Goal: Find contact information: Find contact information

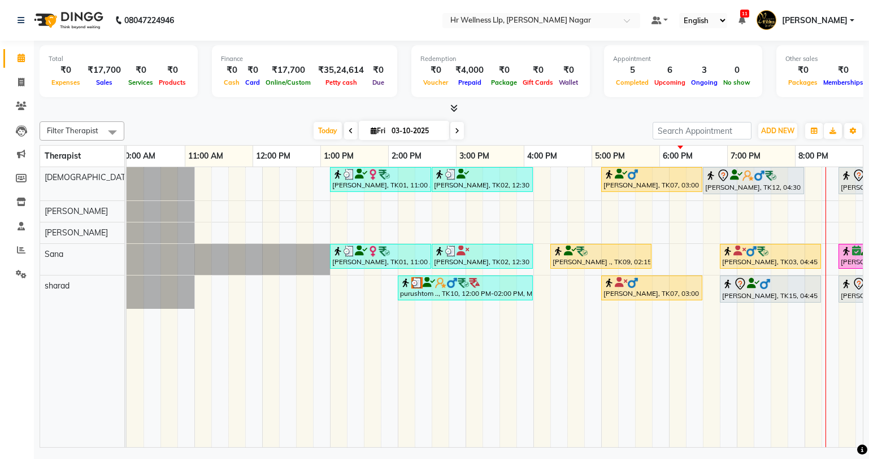
scroll to position [0, 145]
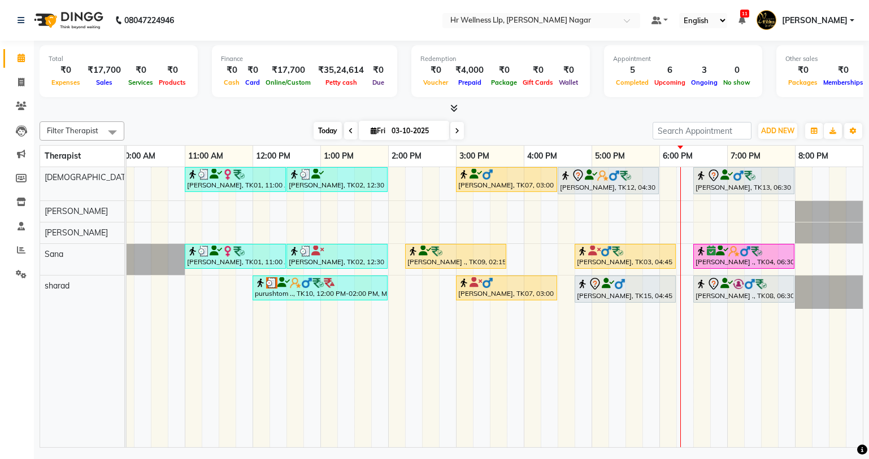
click at [315, 128] on span "Today" at bounding box center [328, 131] width 28 height 18
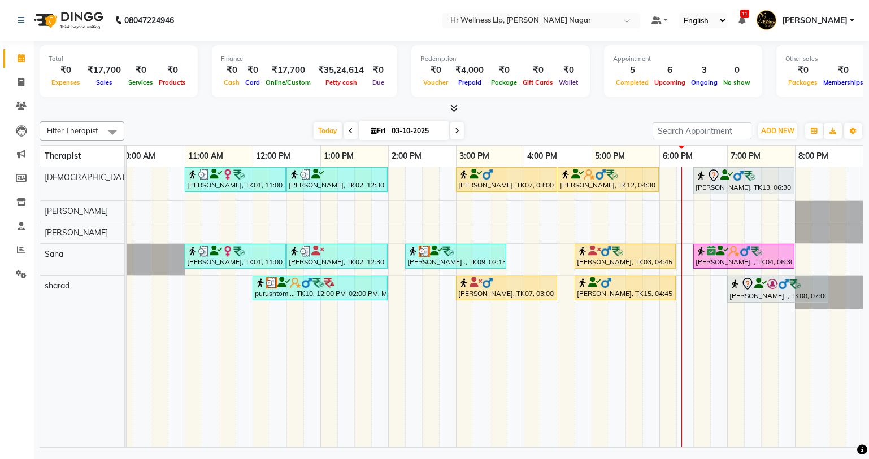
click at [455, 125] on span at bounding box center [457, 131] width 14 height 18
type input "04-10-2025"
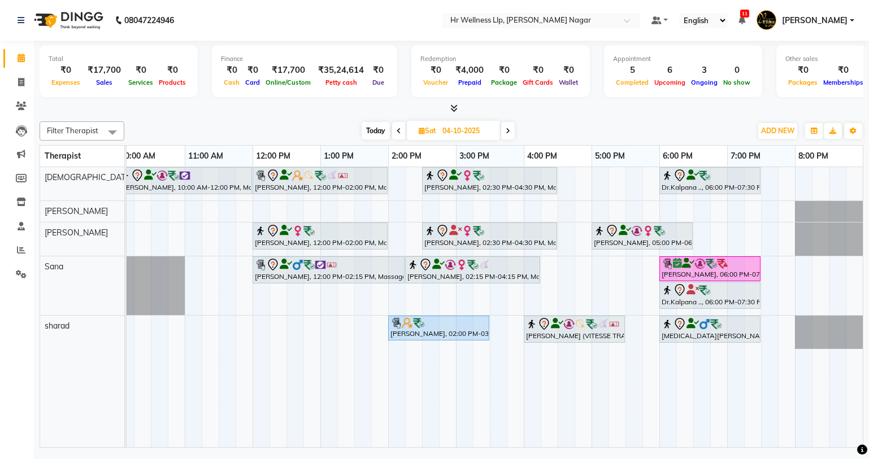
click at [436, 136] on span "[DATE]" at bounding box center [453, 130] width 93 height 19
click at [436, 130] on span "Sat" at bounding box center [427, 131] width 23 height 8
select select "10"
select select "2025"
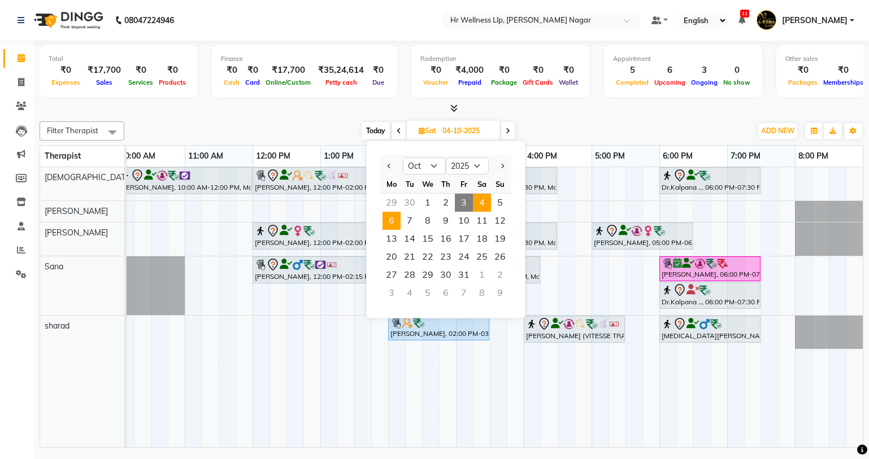
click at [396, 219] on span "6" at bounding box center [392, 221] width 18 height 18
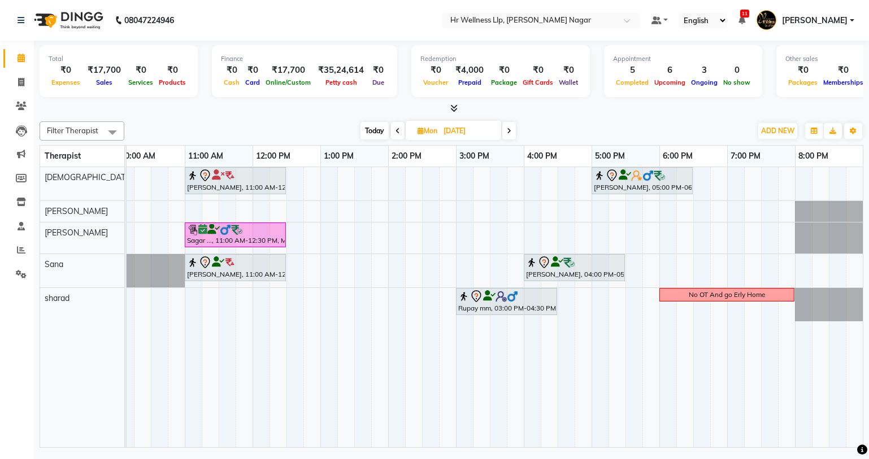
click at [379, 131] on span "Today" at bounding box center [375, 131] width 28 height 18
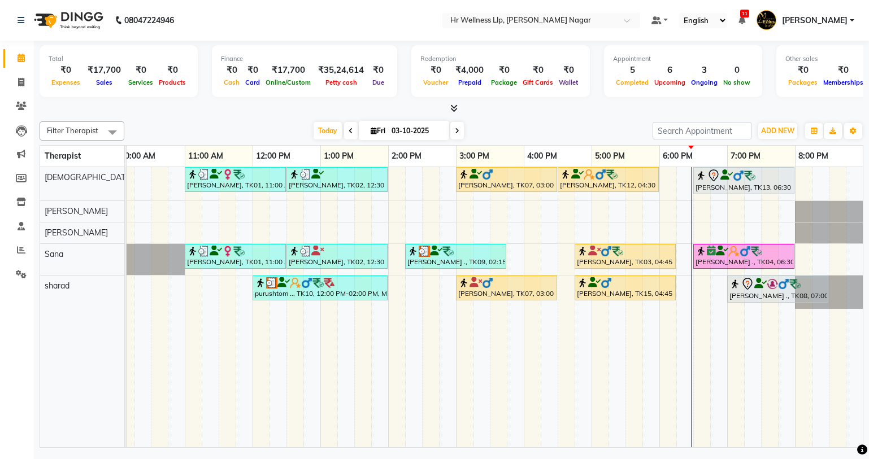
click at [457, 132] on icon at bounding box center [457, 131] width 5 height 7
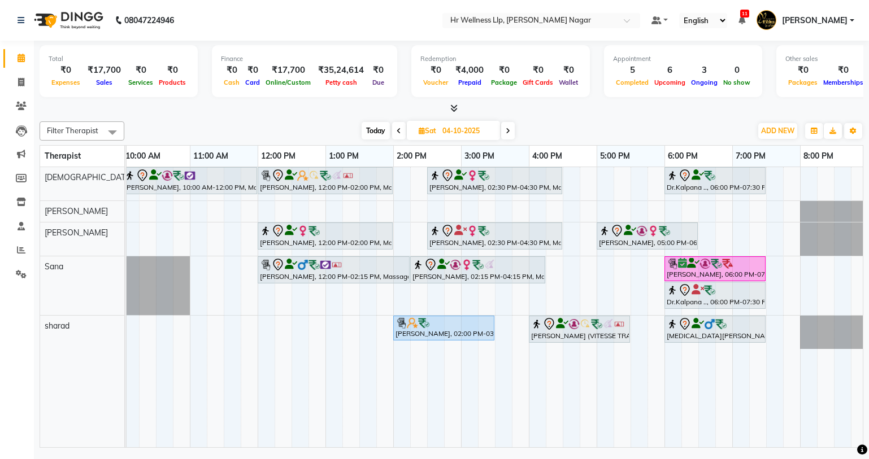
scroll to position [0, 64]
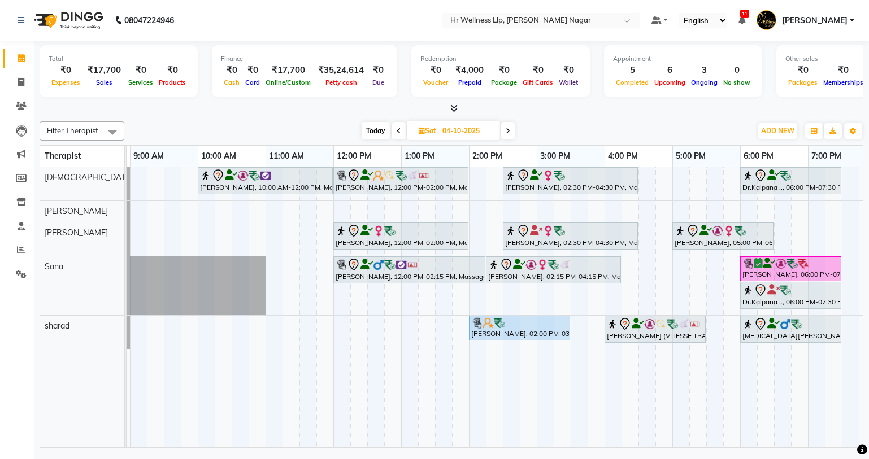
click at [509, 129] on icon at bounding box center [508, 131] width 5 height 7
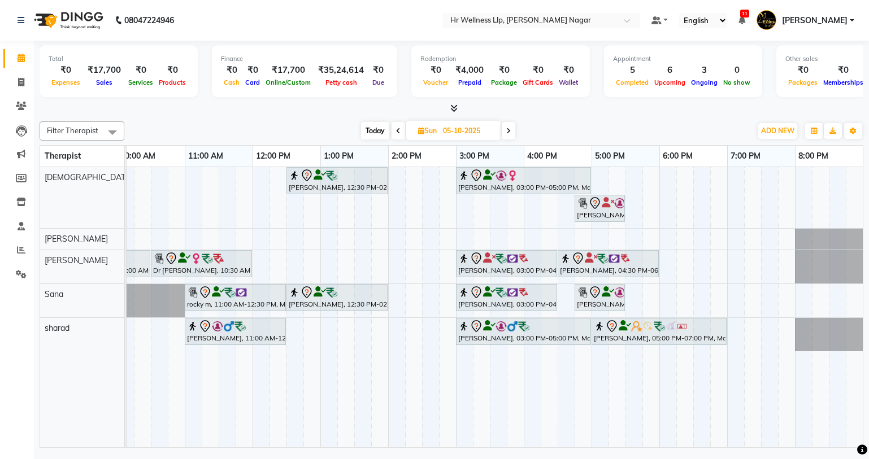
scroll to position [0, 20]
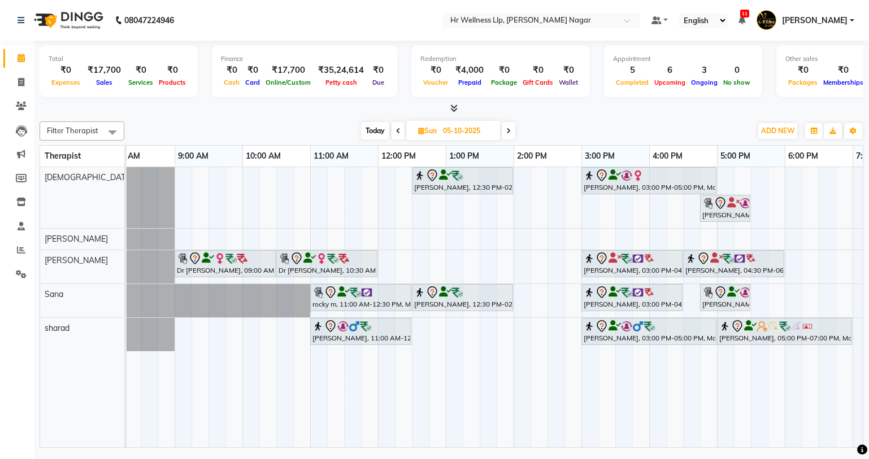
click at [507, 130] on icon at bounding box center [508, 131] width 5 height 7
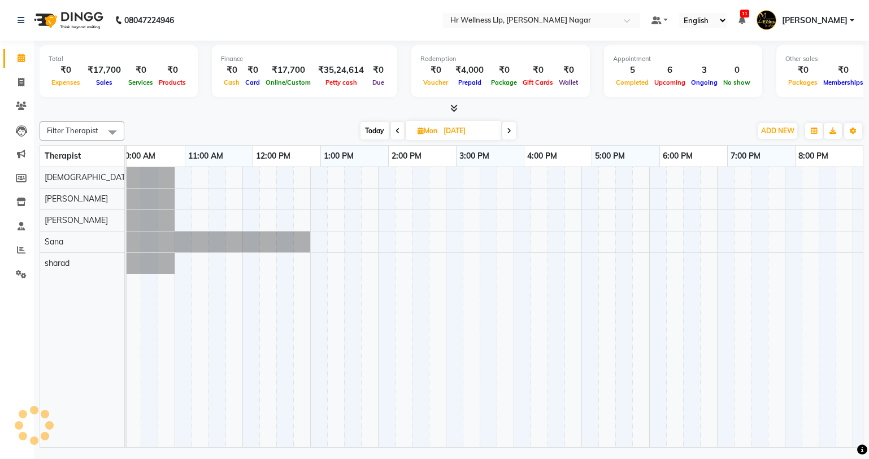
scroll to position [0, 145]
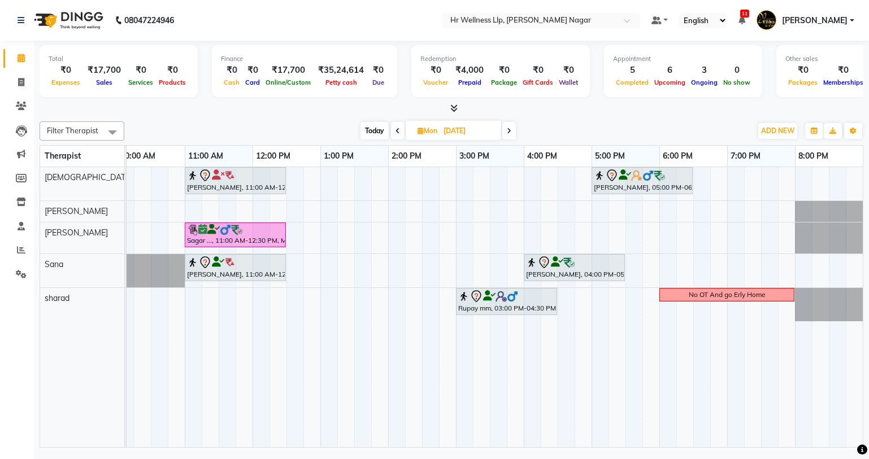
click at [506, 132] on span at bounding box center [509, 131] width 14 height 18
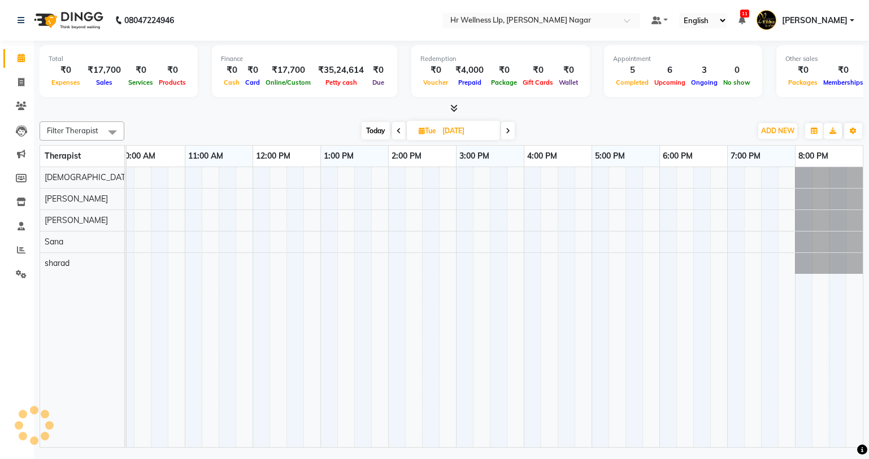
click at [511, 131] on span at bounding box center [508, 131] width 14 height 18
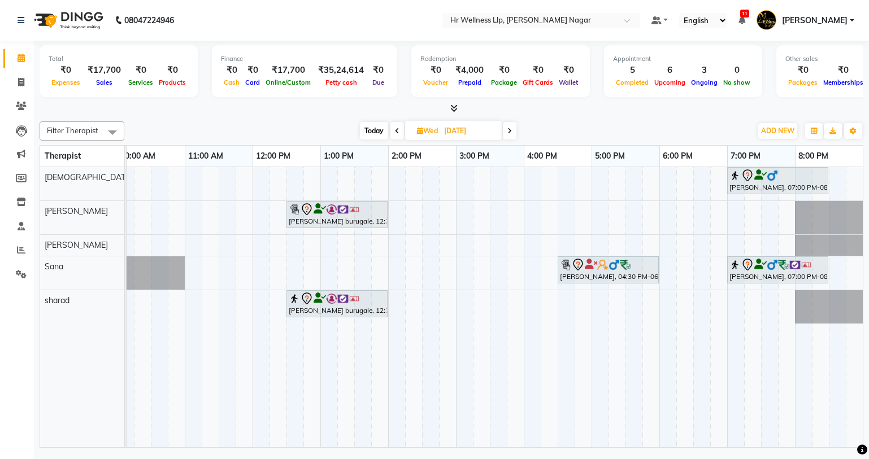
click at [372, 130] on span "Today" at bounding box center [374, 131] width 28 height 18
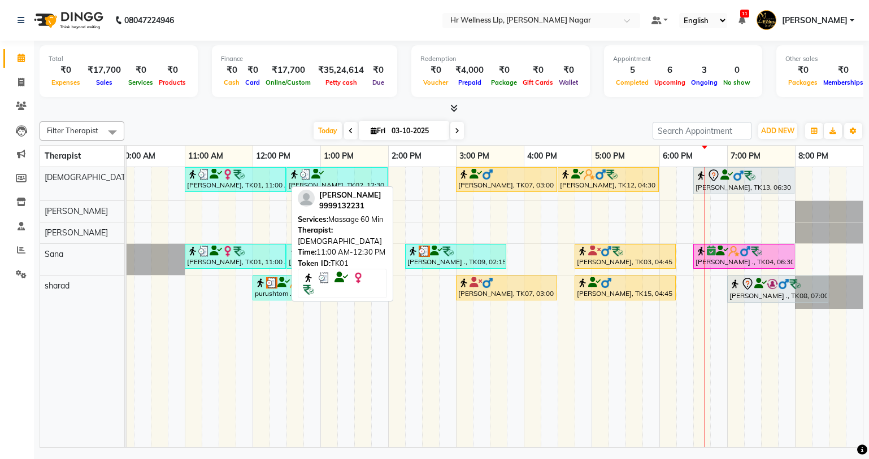
click at [224, 180] on div "[PERSON_NAME], TK01, 11:00 AM-12:30 PM, Massage 60 Min" at bounding box center [235, 179] width 99 height 21
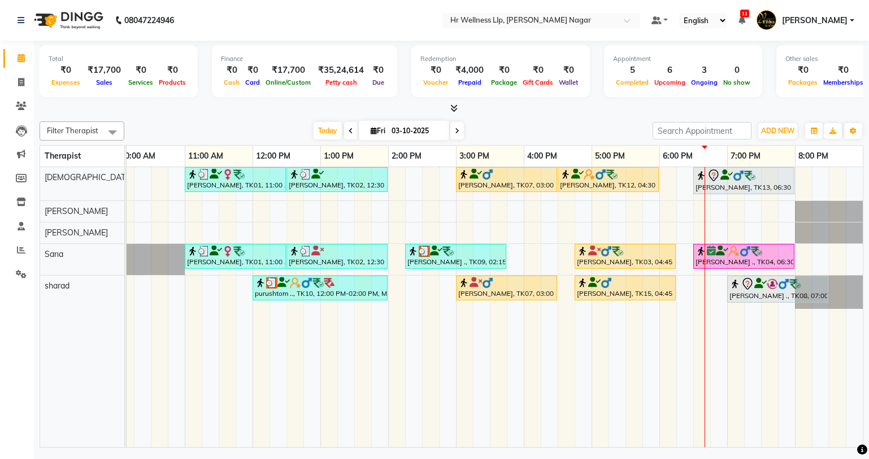
click at [455, 128] on icon at bounding box center [457, 131] width 5 height 7
type input "04-10-2025"
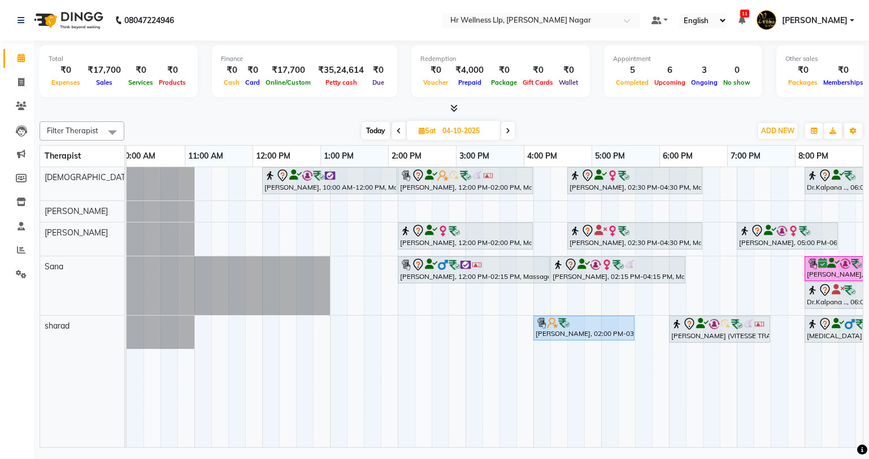
scroll to position [0, 0]
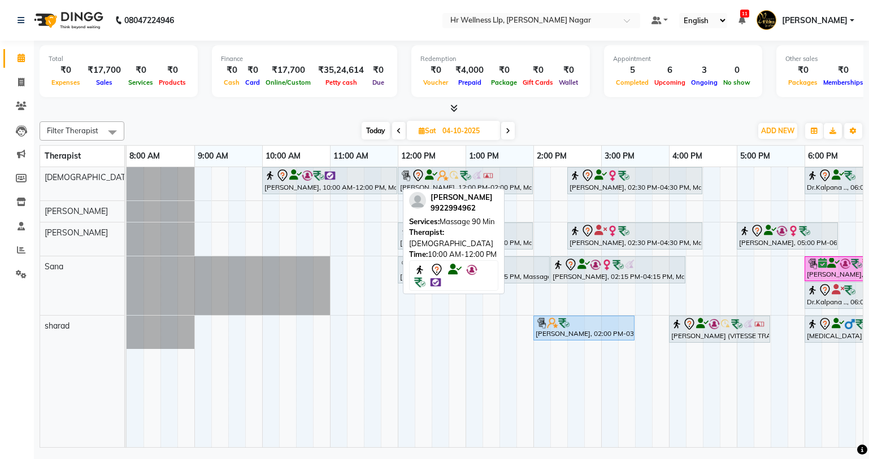
click at [282, 187] on div "[PERSON_NAME], 10:00 AM-12:00 PM, Massage 90 Min" at bounding box center [329, 181] width 133 height 24
select select "7"
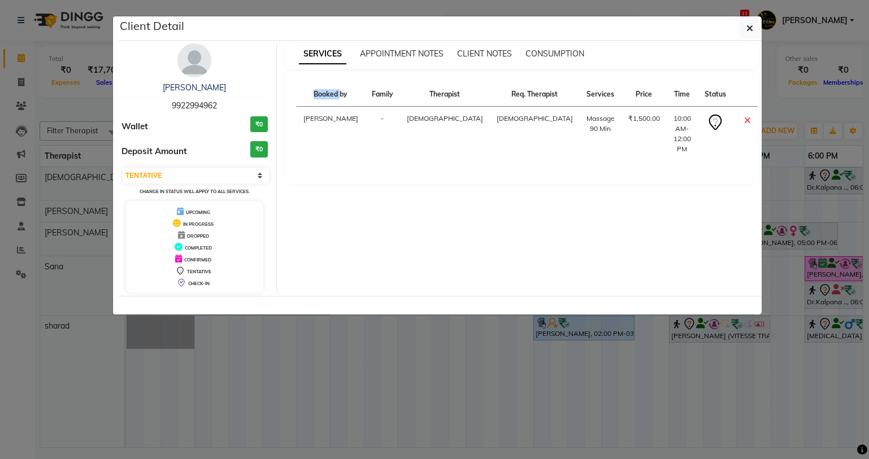
copy span "9922994962"
drag, startPoint x: 168, startPoint y: 103, endPoint x: 232, endPoint y: 108, distance: 64.1
click at [232, 108] on div "[PERSON_NAME] 9922994962" at bounding box center [194, 97] width 146 height 30
click at [755, 35] on button "button" at bounding box center [749, 28] width 21 height 21
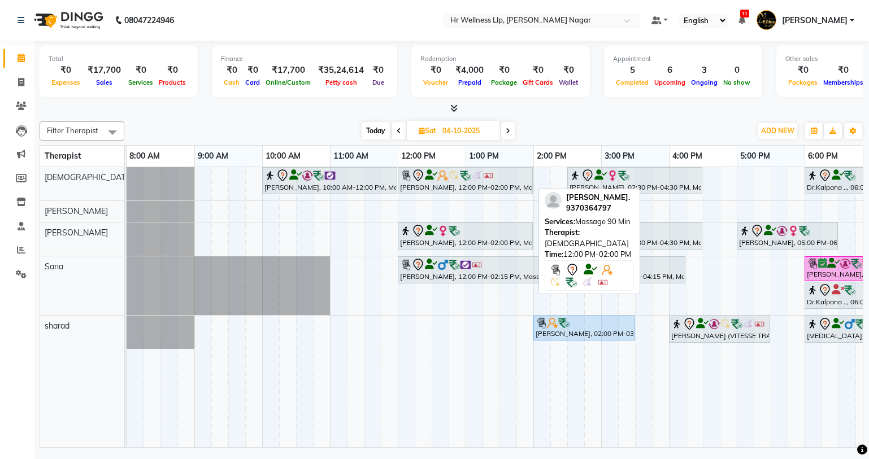
click at [437, 183] on div "[PERSON_NAME], 12:00 PM-02:00 PM, Massage 90 Min" at bounding box center [465, 181] width 133 height 24
select select "7"
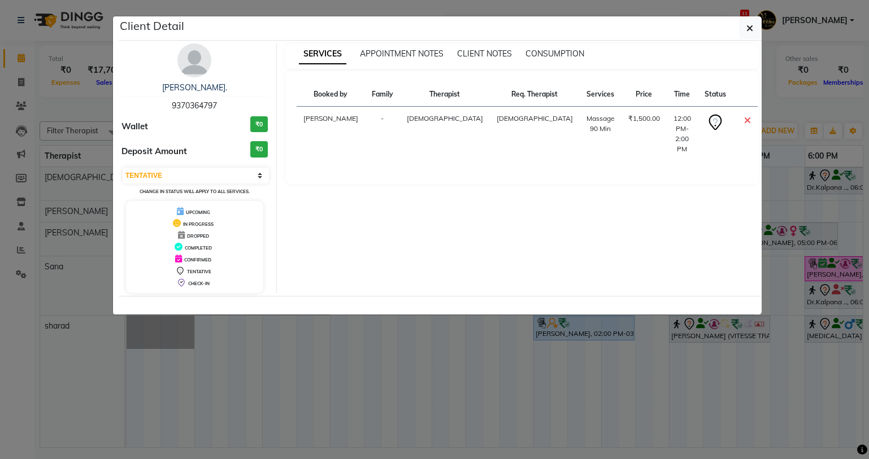
drag, startPoint x: 222, startPoint y: 103, endPoint x: 173, endPoint y: 110, distance: 49.6
click at [173, 110] on div "[PERSON_NAME]. 9370364797" at bounding box center [194, 97] width 146 height 30
copy span "9370364797"
click at [220, 131] on div "Wallet ₹0" at bounding box center [194, 126] width 146 height 21
click at [746, 32] on button "button" at bounding box center [749, 28] width 21 height 21
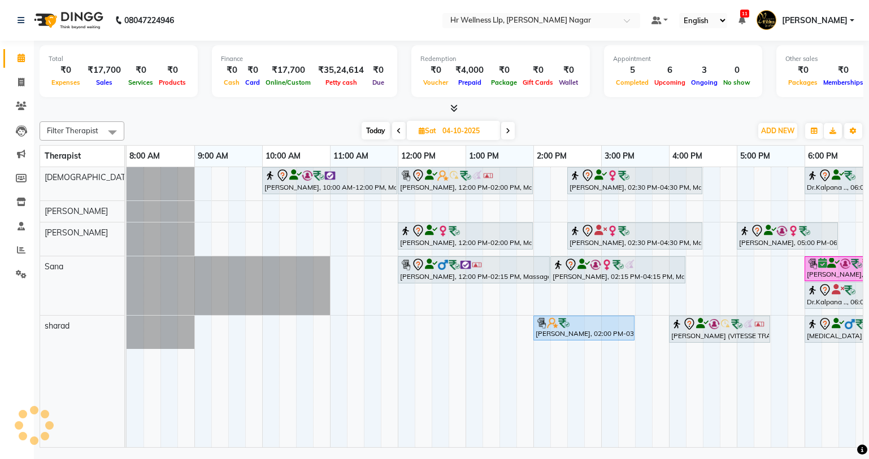
click at [505, 132] on span at bounding box center [508, 131] width 14 height 18
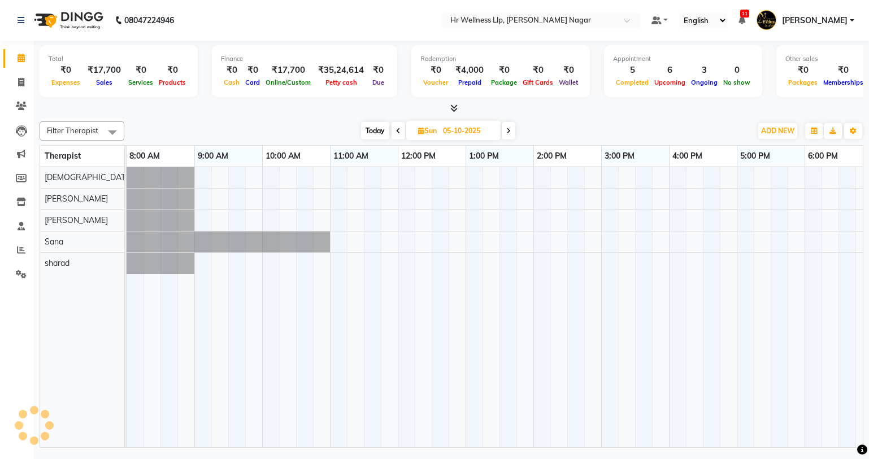
scroll to position [0, 145]
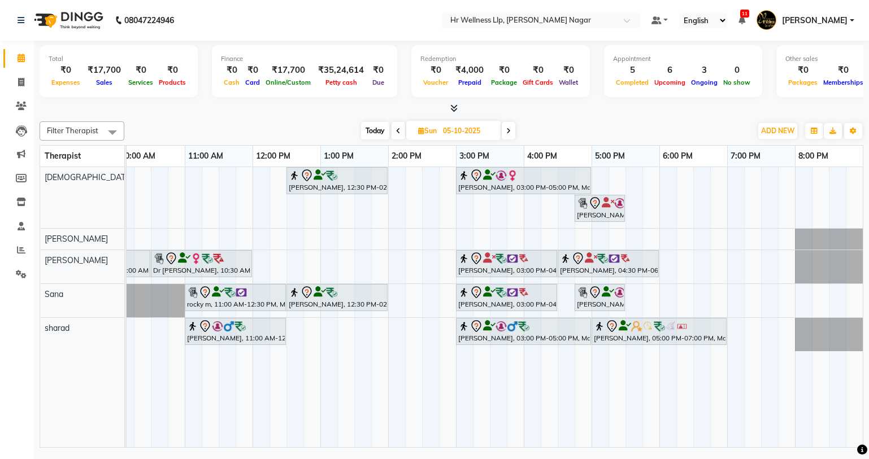
click at [400, 134] on span at bounding box center [399, 131] width 14 height 18
type input "04-10-2025"
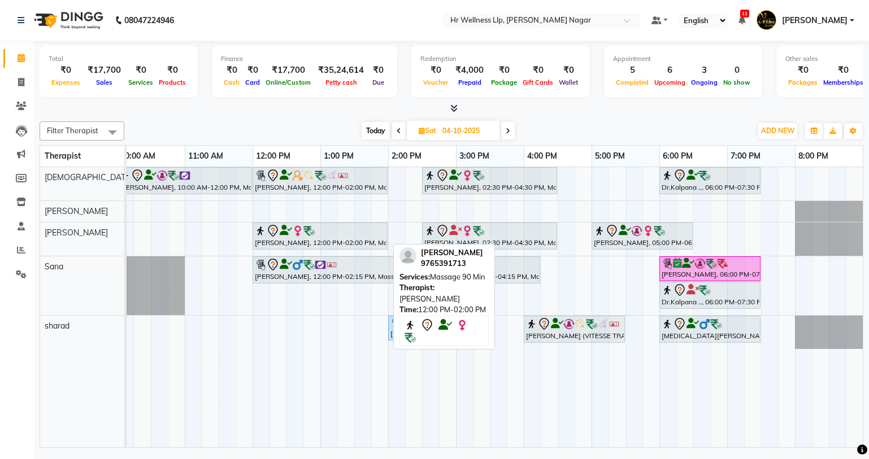
click at [327, 234] on div at bounding box center [320, 231] width 131 height 14
select select "7"
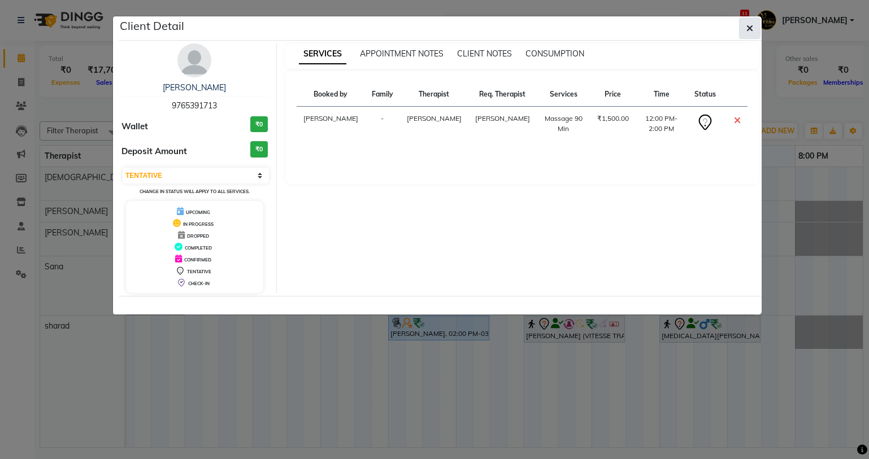
click at [745, 27] on button "button" at bounding box center [749, 28] width 21 height 21
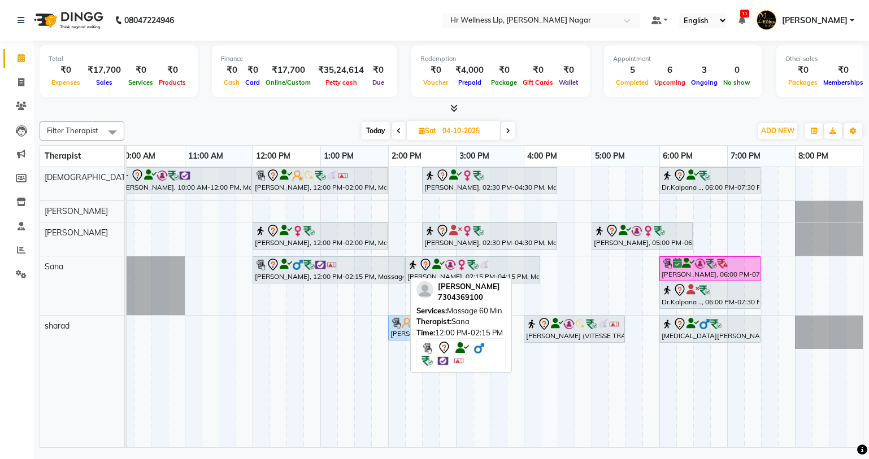
click at [323, 271] on div "[PERSON_NAME], 12:00 PM-02:15 PM, Massage 60 Min" at bounding box center [329, 270] width 150 height 24
select select "7"
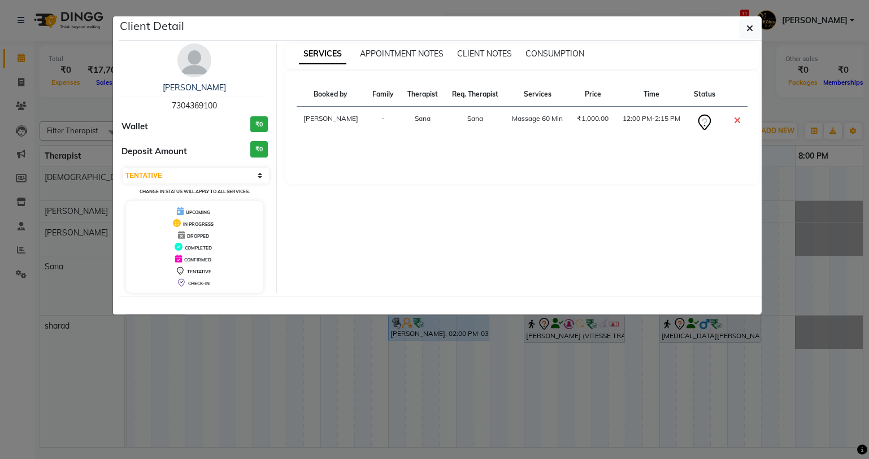
drag, startPoint x: 172, startPoint y: 99, endPoint x: 252, endPoint y: 103, distance: 80.3
click at [252, 103] on div "[PERSON_NAME] 7304369100" at bounding box center [194, 97] width 146 height 30
copy span "7304369100"
click at [748, 26] on icon "button" at bounding box center [750, 28] width 7 height 9
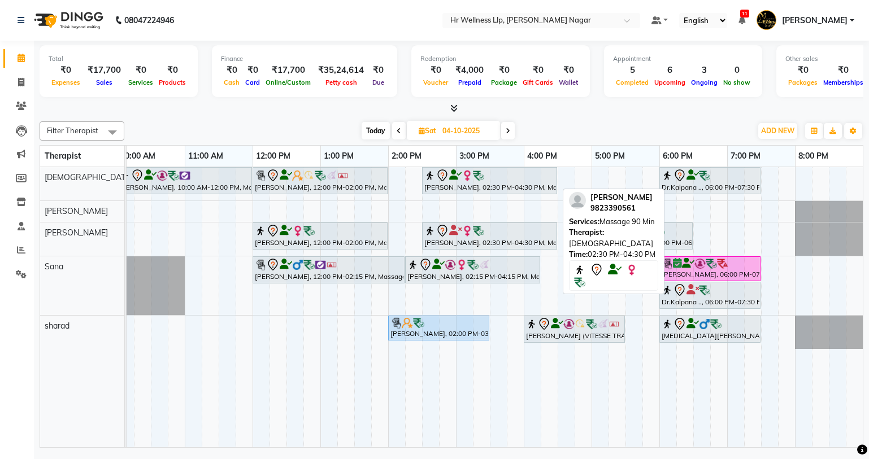
click at [444, 176] on icon at bounding box center [443, 174] width 4 height 5
select select "7"
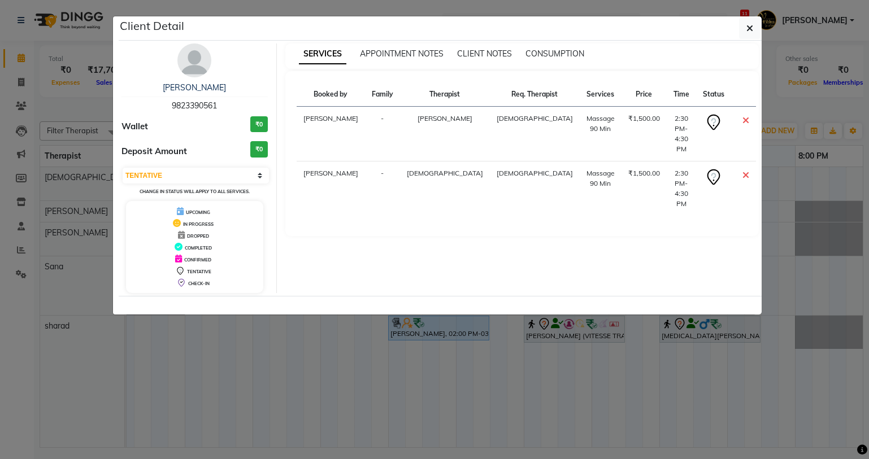
drag, startPoint x: 171, startPoint y: 101, endPoint x: 223, endPoint y: 109, distance: 52.5
click at [223, 109] on div "[PERSON_NAME] 9823390561" at bounding box center [194, 97] width 146 height 30
copy span "9823390561"
click at [752, 30] on icon "button" at bounding box center [750, 28] width 7 height 9
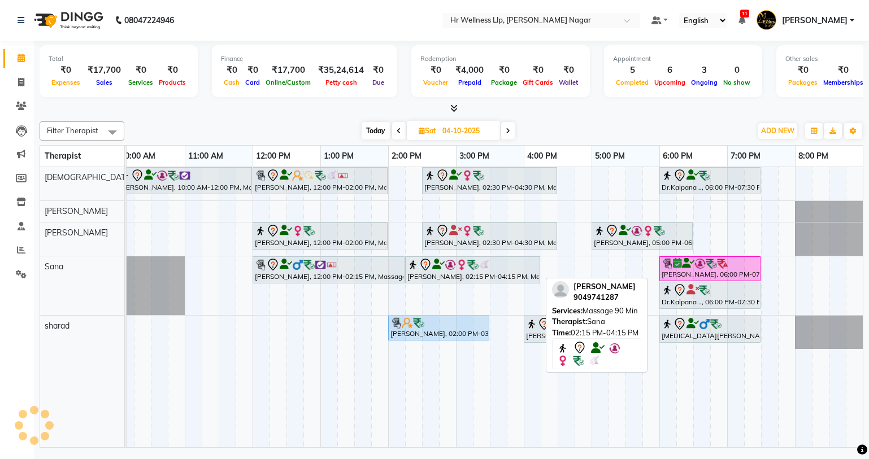
click at [435, 272] on div "[PERSON_NAME], 02:15 PM-04:15 PM, Massage 90 Min" at bounding box center [472, 270] width 133 height 24
select select "7"
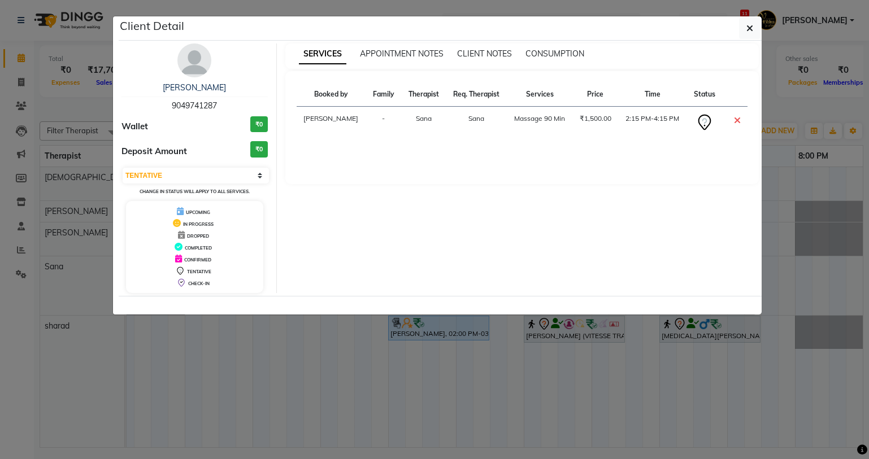
drag, startPoint x: 166, startPoint y: 103, endPoint x: 225, endPoint y: 110, distance: 59.8
click at [225, 110] on div "[PERSON_NAME] salve 9049741287" at bounding box center [194, 97] width 146 height 30
copy span "9049741287"
click at [752, 23] on span "button" at bounding box center [750, 28] width 7 height 11
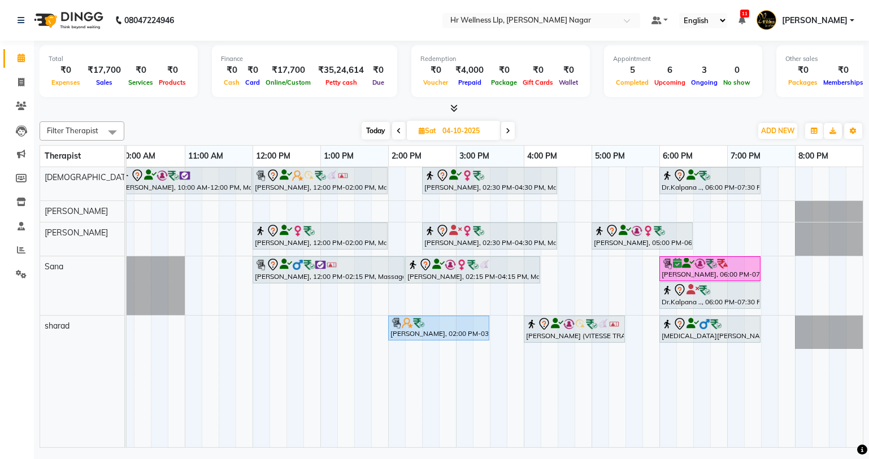
click at [550, 329] on icon at bounding box center [544, 325] width 14 height 14
select select "7"
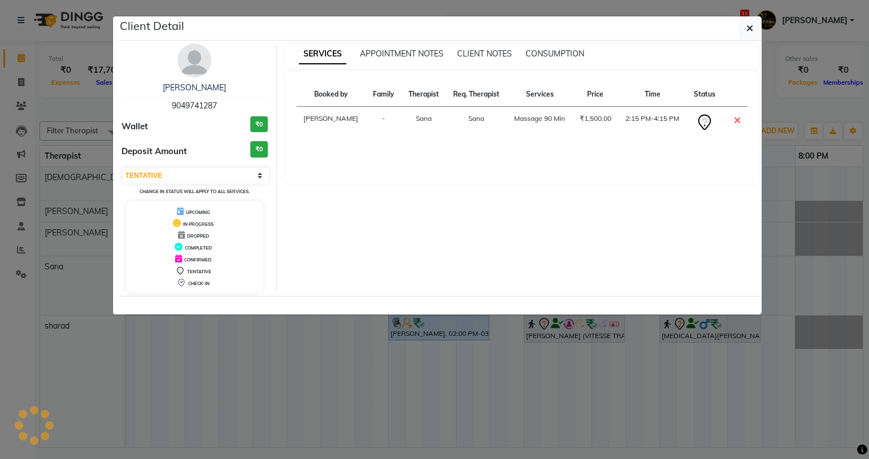
drag, startPoint x: 167, startPoint y: 103, endPoint x: 226, endPoint y: 110, distance: 59.1
click at [226, 110] on div "[PERSON_NAME] salve 9049741287" at bounding box center [194, 97] width 146 height 30
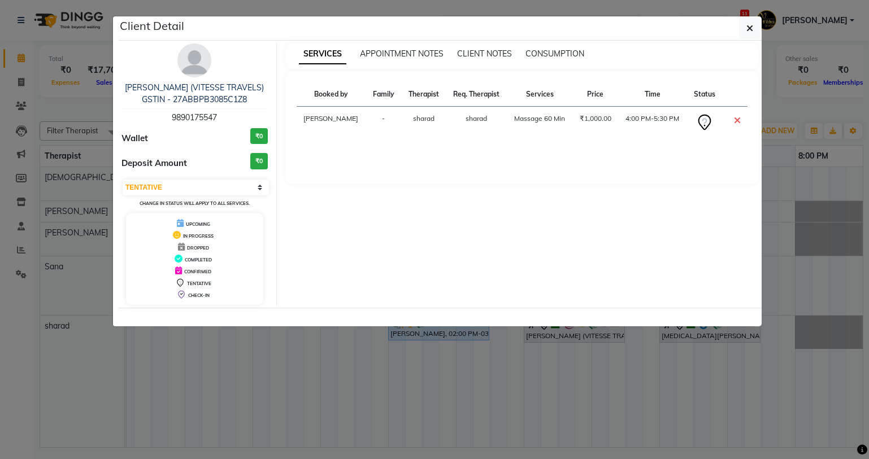
drag, startPoint x: 218, startPoint y: 114, endPoint x: 172, endPoint y: 118, distance: 46.5
click at [172, 118] on span "9890175547" at bounding box center [194, 117] width 45 height 10
copy span "9890175547"
click at [745, 29] on button "button" at bounding box center [749, 28] width 21 height 21
